Goal: Information Seeking & Learning: Learn about a topic

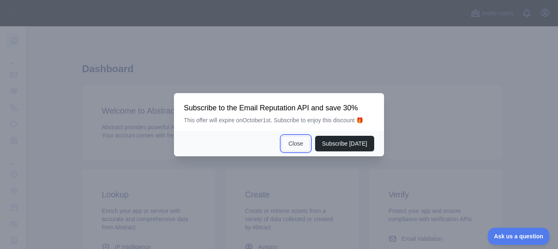
click at [306, 145] on button "Close" at bounding box center [295, 144] width 29 height 16
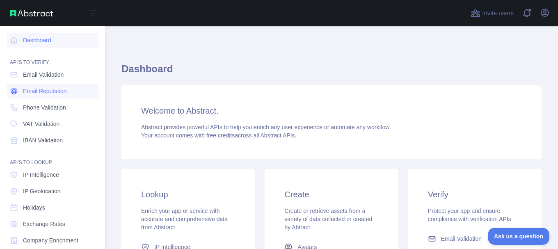
click at [63, 94] on span "Email Reputation" at bounding box center [45, 91] width 44 height 8
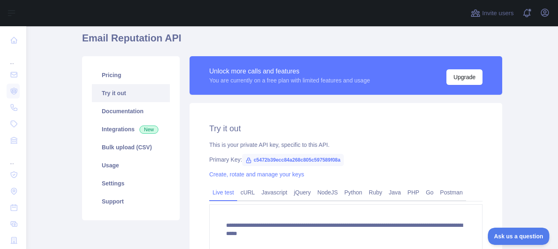
scroll to position [71, 0]
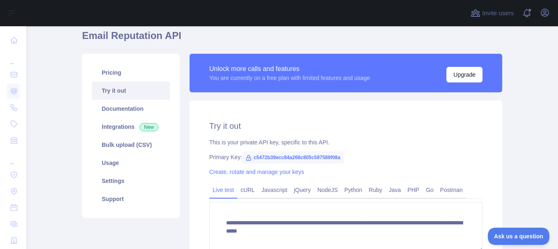
click at [265, 157] on span "c5472b39ecc84a268c805c597589f08a" at bounding box center [293, 157] width 102 height 12
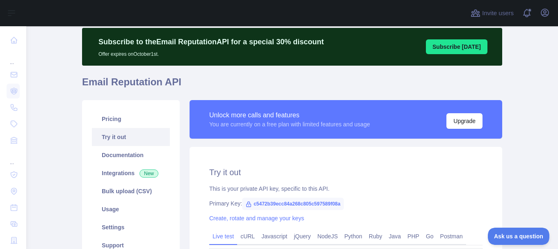
scroll to position [0, 0]
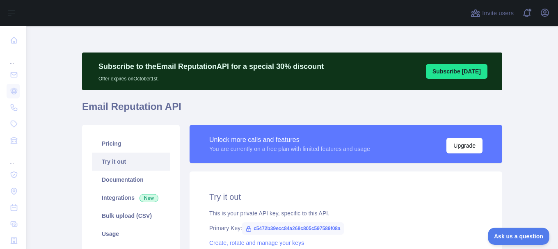
click at [506, 50] on main "**********" at bounding box center [292, 137] width 532 height 223
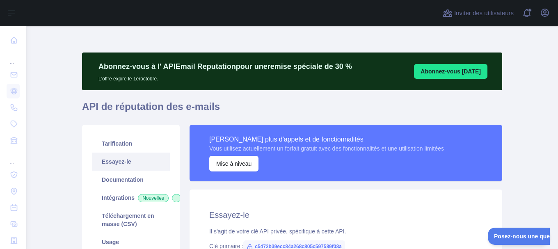
click at [306, 37] on div "**********" at bounding box center [292, 235] width 420 height 419
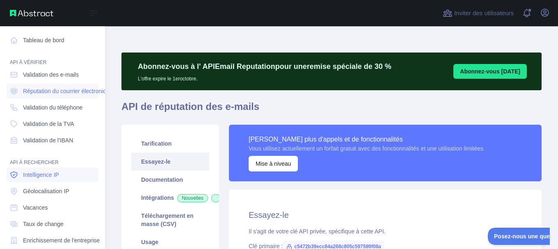
click at [60, 176] on link "Intelligence IP" at bounding box center [53, 174] width 92 height 15
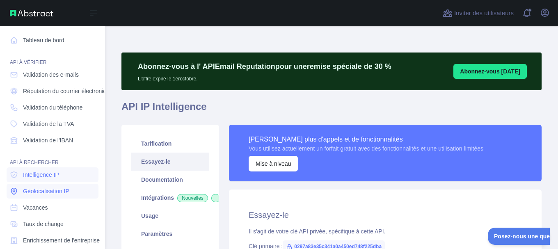
click at [62, 192] on font "Géolocalisation IP" at bounding box center [46, 191] width 46 height 7
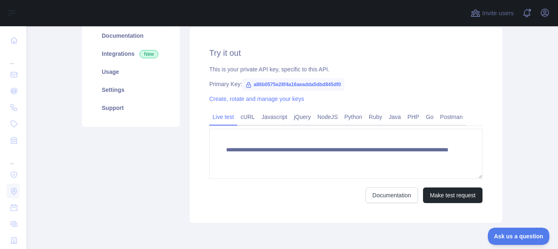
scroll to position [153, 0]
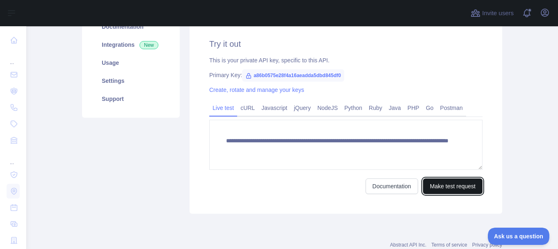
click at [436, 185] on button "Make test request" at bounding box center [452, 186] width 59 height 16
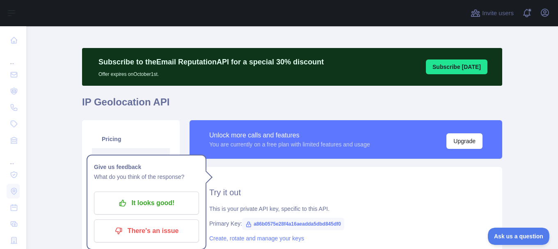
scroll to position [5, 0]
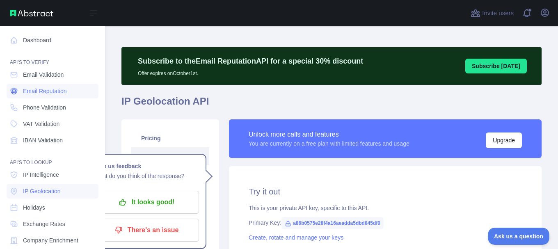
click at [62, 92] on span "Email Reputation" at bounding box center [45, 91] width 44 height 8
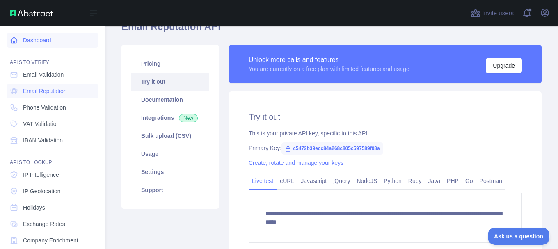
click at [45, 38] on link "Dashboard" at bounding box center [53, 40] width 92 height 15
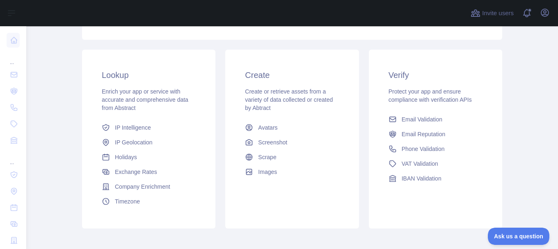
scroll to position [167, 0]
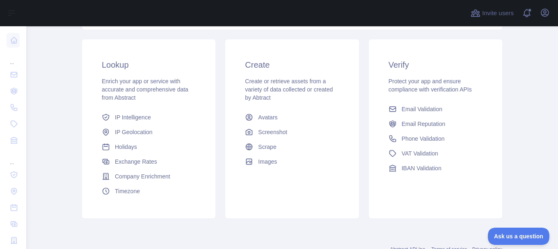
click at [135, 104] on div "Lookup Enrich your app or service with accurate and comprehensive data from Abs…" at bounding box center [148, 128] width 133 height 179
click at [415, 118] on link "Email Reputation" at bounding box center [435, 123] width 100 height 15
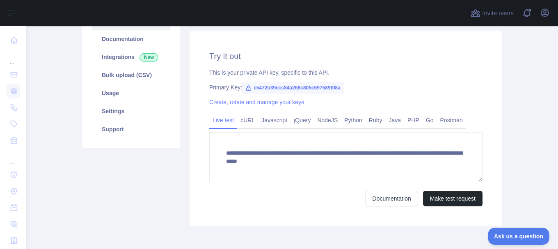
scroll to position [167, 0]
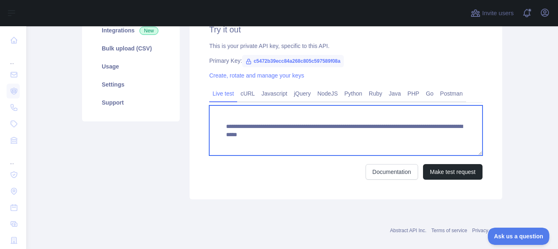
drag, startPoint x: 363, startPoint y: 137, endPoint x: 453, endPoint y: 134, distance: 90.3
click at [453, 134] on textarea "**********" at bounding box center [345, 130] width 273 height 50
type textarea "**********"
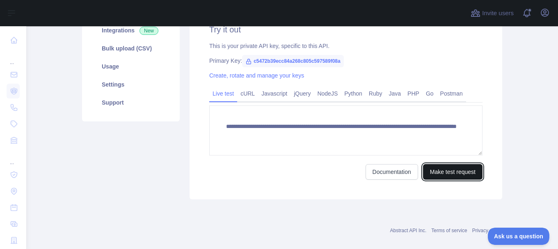
click at [449, 171] on button "Make test request" at bounding box center [452, 172] width 59 height 16
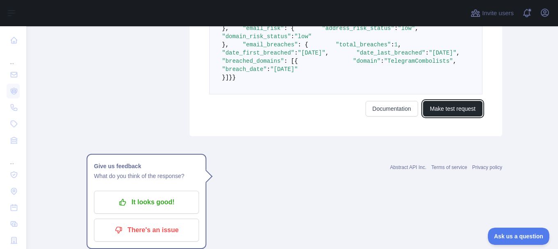
scroll to position [613, 0]
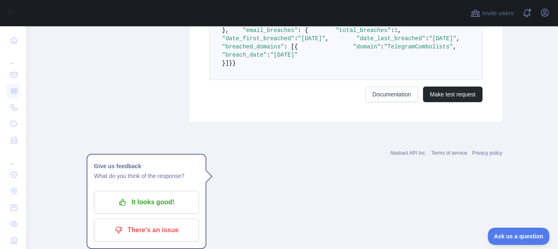
click at [298, 58] on span ""[DATE]"" at bounding box center [283, 55] width 27 height 7
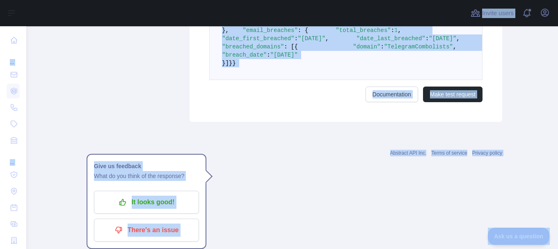
click at [298, 58] on span ""[DATE]"" at bounding box center [283, 55] width 27 height 7
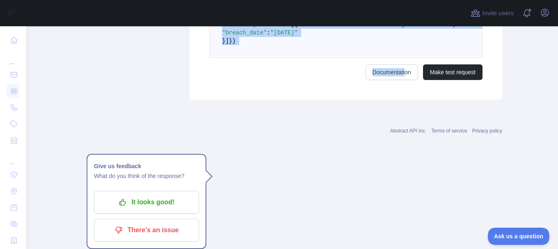
scroll to position [645, 0]
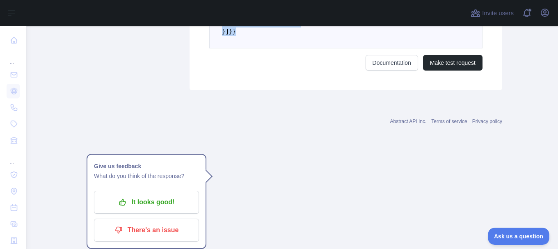
drag, startPoint x: 234, startPoint y: 119, endPoint x: 382, endPoint y: 164, distance: 155.4
copy code "email_address" : "[EMAIL_ADDRESS][DOMAIN_NAME]" , "email_deliverability" : { "s…"
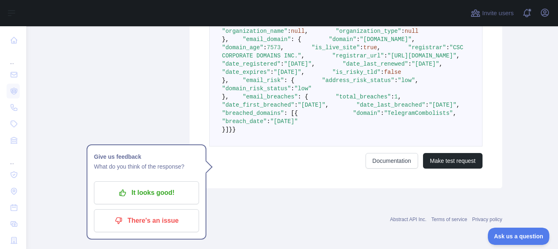
scroll to position [536, 0]
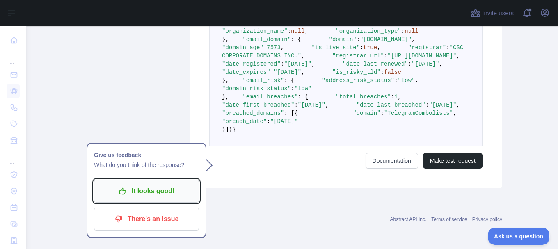
click at [165, 180] on button "It looks good!" at bounding box center [146, 191] width 105 height 23
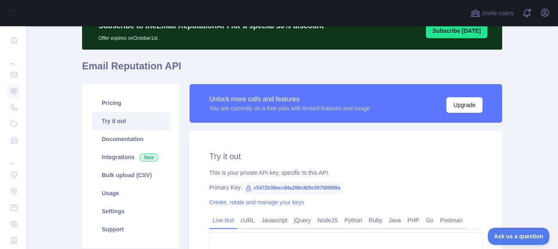
scroll to position [32, 0]
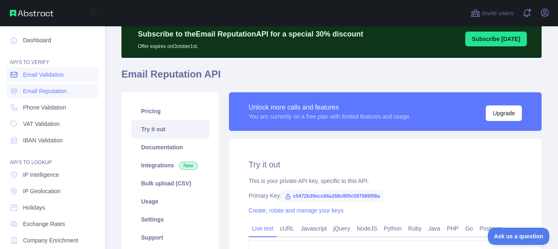
click at [43, 73] on span "Email Validation" at bounding box center [43, 75] width 41 height 8
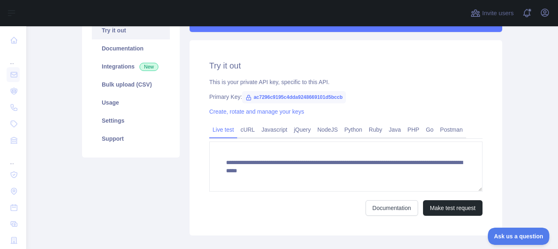
scroll to position [134, 0]
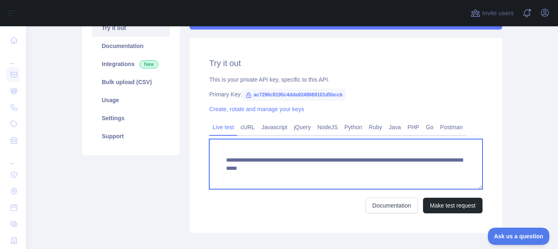
drag, startPoint x: 367, startPoint y: 168, endPoint x: 462, endPoint y: 170, distance: 94.8
click at [462, 170] on textarea "**********" at bounding box center [345, 164] width 273 height 50
type textarea "**********"
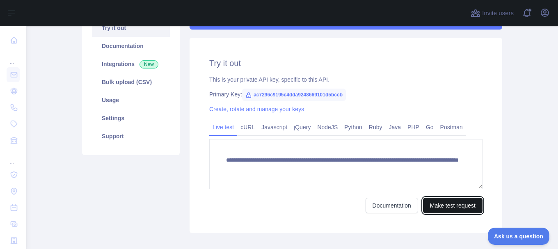
click at [452, 202] on button "Make test request" at bounding box center [452, 206] width 59 height 16
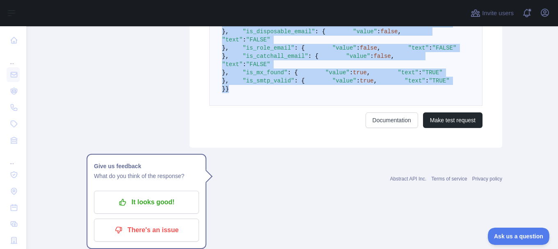
scroll to position [485, 0]
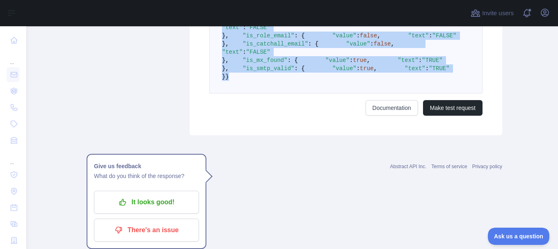
drag, startPoint x: 233, startPoint y: 105, endPoint x: 346, endPoint y: 126, distance: 114.8
click at [346, 94] on pre "{ "email" : "[EMAIL_ADDRESS][DOMAIN_NAME]" , "autocorrect" : "" , "deliverabili…" at bounding box center [345, 32] width 273 height 124
copy code ""email" : "[EMAIL_ADDRESS][DOMAIN_NAME]" , "autocorrect" : "" , "deliverability…"
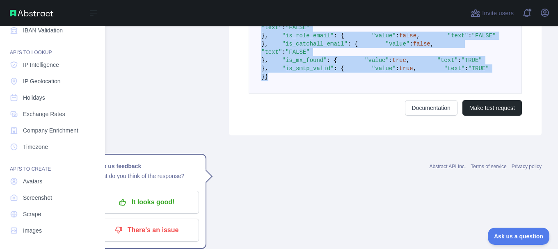
scroll to position [112, 0]
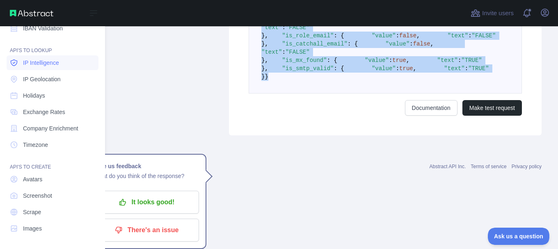
click at [62, 65] on link "IP Intelligence" at bounding box center [53, 62] width 92 height 15
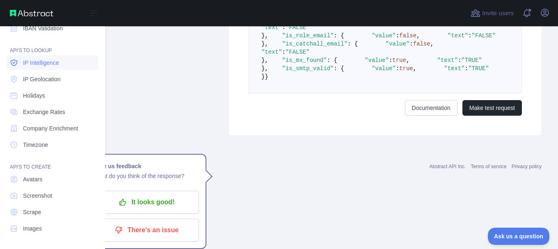
scroll to position [178, 0]
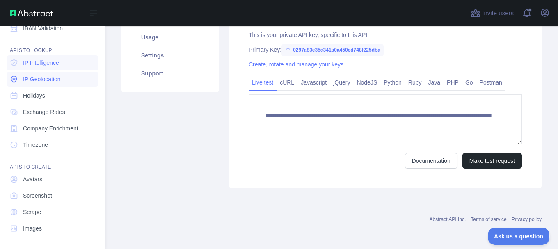
click at [60, 78] on span "IP Geolocation" at bounding box center [42, 79] width 38 height 8
click at [71, 112] on link "Exchange Rates" at bounding box center [53, 112] width 92 height 15
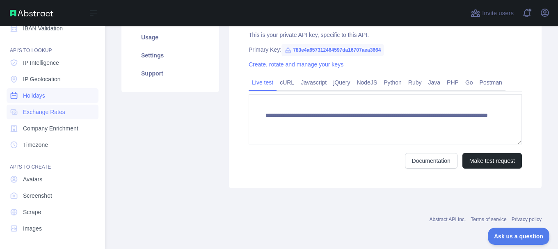
click at [71, 90] on link "Holidays" at bounding box center [53, 95] width 92 height 15
click at [63, 142] on link "Timezone" at bounding box center [53, 144] width 92 height 15
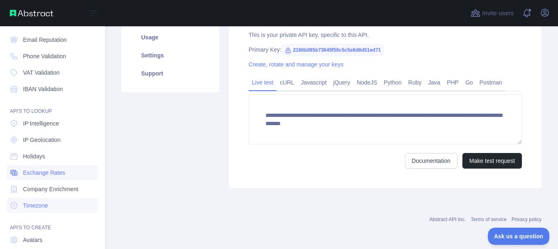
scroll to position [33, 0]
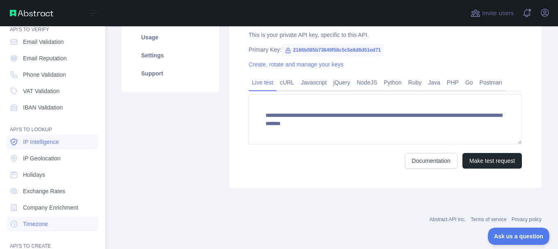
click at [62, 140] on link "IP Intelligence" at bounding box center [53, 142] width 92 height 15
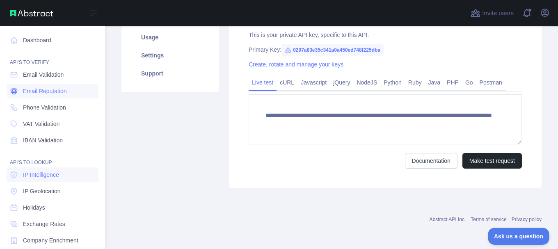
click at [60, 94] on span "Email Reputation" at bounding box center [45, 91] width 44 height 8
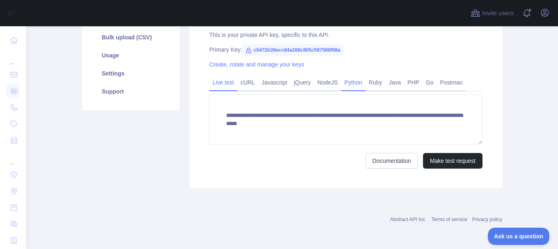
click at [355, 87] on link "Python" at bounding box center [353, 82] width 25 height 13
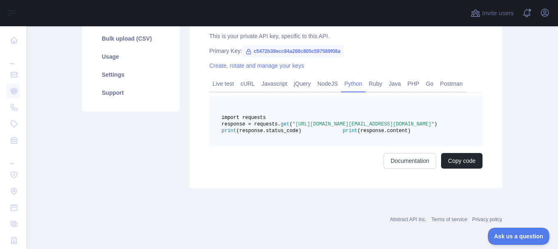
scroll to position [197, 0]
drag, startPoint x: 345, startPoint y: 118, endPoint x: 424, endPoint y: 118, distance: 78.7
click at [424, 121] on span ""[URL][DOMAIN_NAME][EMAIL_ADDRESS][DOMAIN_NAME]"" at bounding box center [363, 124] width 142 height 6
click at [362, 121] on span ""[URL][DOMAIN_NAME][EMAIL_ADDRESS][DOMAIN_NAME]"" at bounding box center [363, 124] width 142 height 6
drag, startPoint x: 351, startPoint y: 117, endPoint x: 367, endPoint y: 119, distance: 16.1
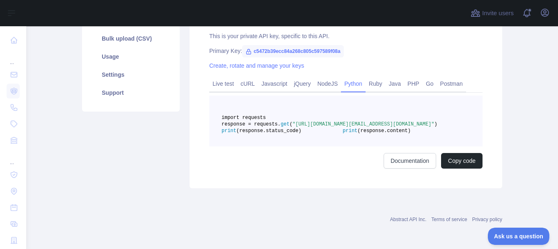
click at [367, 121] on span ""[URL][DOMAIN_NAME][EMAIL_ADDRESS][DOMAIN_NAME]"" at bounding box center [363, 124] width 142 height 6
click at [224, 77] on link "Live test" at bounding box center [223, 83] width 28 height 13
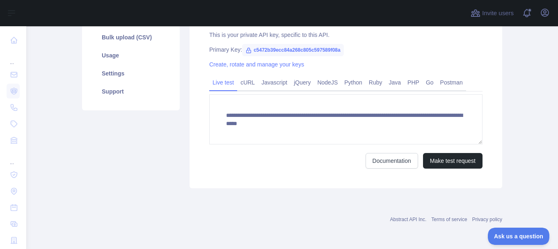
scroll to position [178, 0]
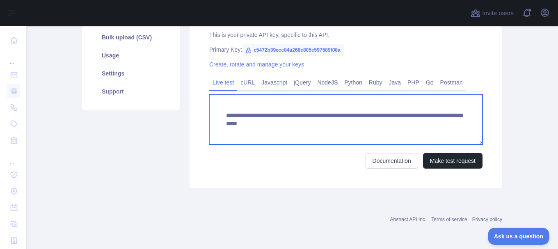
drag, startPoint x: 363, startPoint y: 122, endPoint x: 449, endPoint y: 126, distance: 85.8
click at [449, 126] on textarea "**********" at bounding box center [345, 119] width 273 height 50
click at [414, 107] on textarea "**********" at bounding box center [345, 119] width 273 height 50
type textarea "**********"
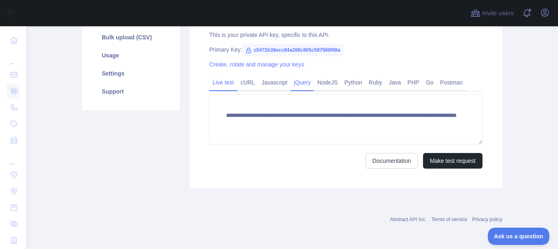
click at [295, 84] on link "jQuery" at bounding box center [301, 82] width 23 height 13
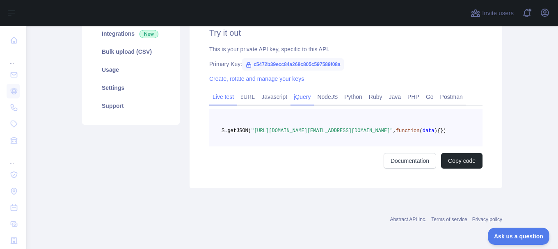
click at [229, 90] on link "Live test" at bounding box center [223, 96] width 28 height 13
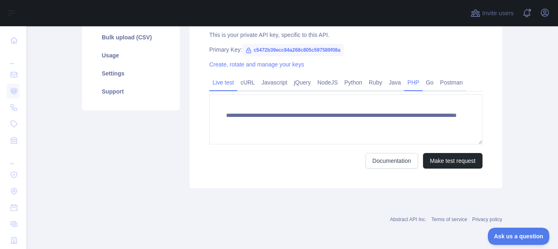
click at [409, 85] on link "PHP" at bounding box center [413, 82] width 18 height 13
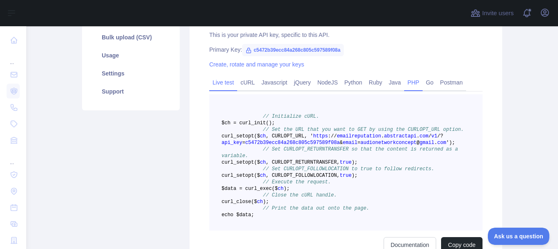
click at [224, 80] on link "Live test" at bounding box center [223, 82] width 28 height 13
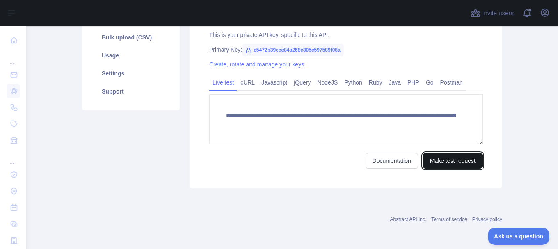
click at [438, 162] on button "Make test request" at bounding box center [452, 161] width 59 height 16
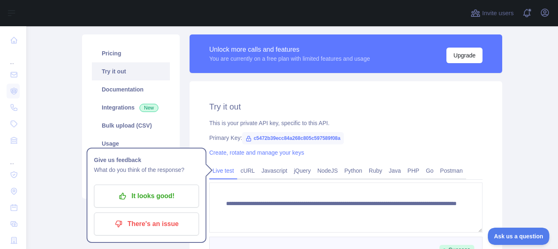
scroll to position [83, 0]
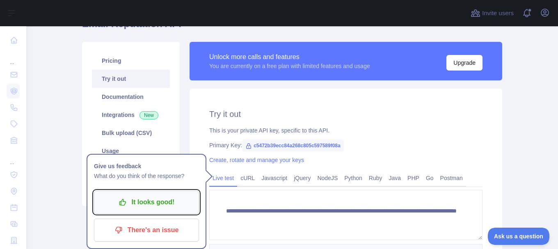
click at [155, 209] on button "It looks good!" at bounding box center [146, 202] width 105 height 23
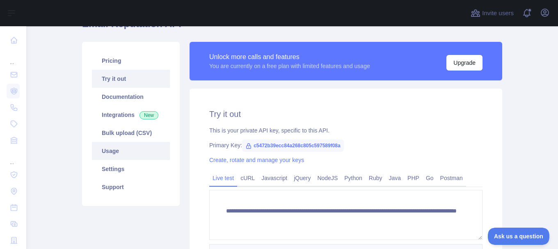
click at [129, 148] on link "Usage" at bounding box center [131, 151] width 78 height 18
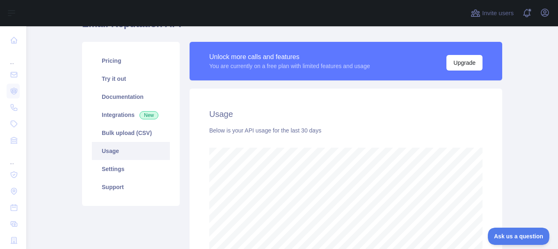
scroll to position [223, 525]
click at [134, 57] on link "Pricing" at bounding box center [131, 61] width 78 height 18
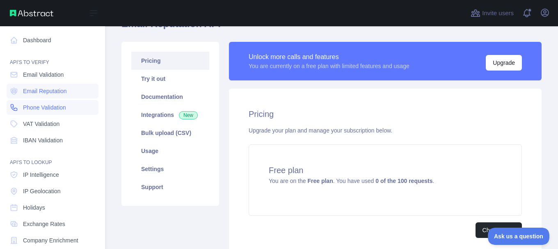
click at [52, 105] on span "Phone Validation" at bounding box center [44, 107] width 43 height 8
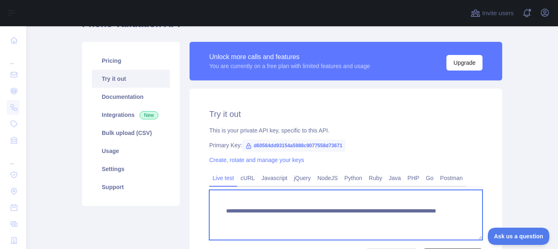
drag, startPoint x: 404, startPoint y: 219, endPoint x: 370, endPoint y: 219, distance: 33.2
click at [370, 219] on textarea "**********" at bounding box center [345, 215] width 273 height 50
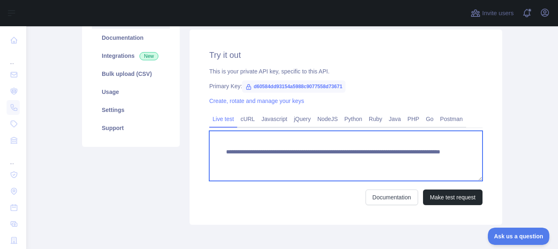
scroll to position [151, 0]
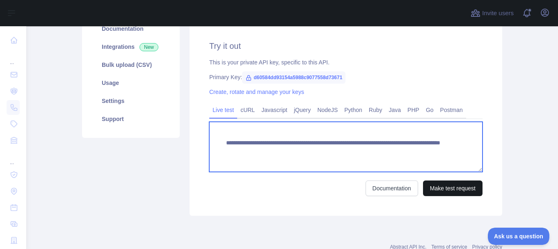
type textarea "**********"
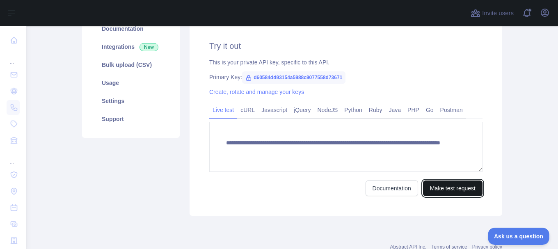
click at [436, 185] on button "Make test request" at bounding box center [452, 188] width 59 height 16
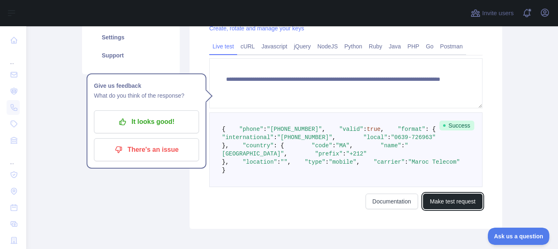
scroll to position [126, 0]
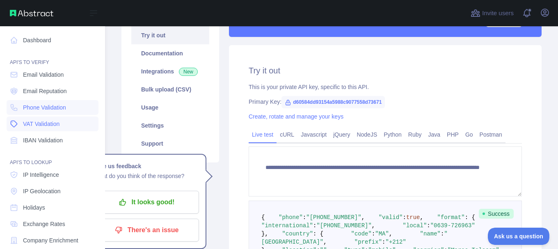
click at [59, 126] on span "VAT Validation" at bounding box center [41, 124] width 37 height 8
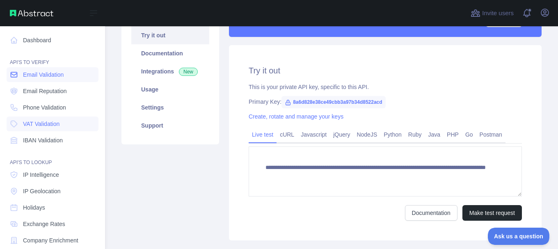
click at [64, 78] on span "Email Validation" at bounding box center [43, 75] width 41 height 8
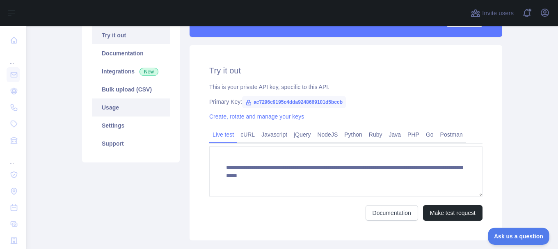
click at [143, 110] on link "Usage" at bounding box center [131, 107] width 78 height 18
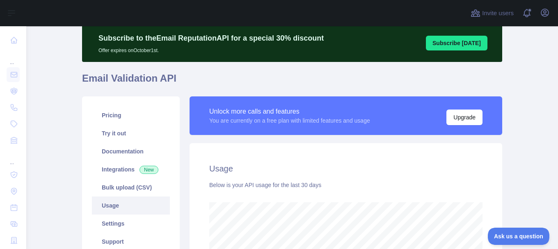
scroll to position [28, 0]
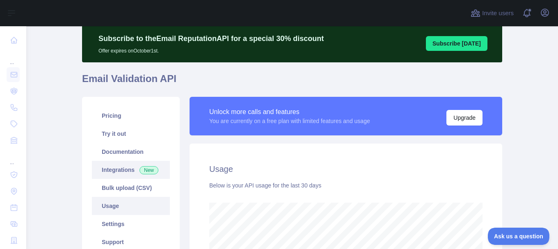
click at [141, 169] on span "New" at bounding box center [148, 170] width 19 height 8
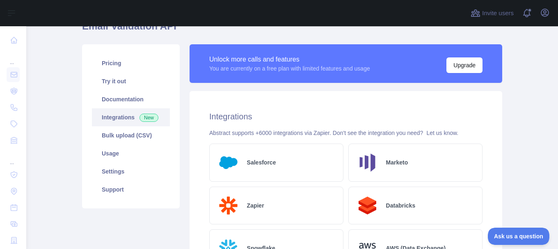
scroll to position [79, 0]
